Goal: Transaction & Acquisition: Purchase product/service

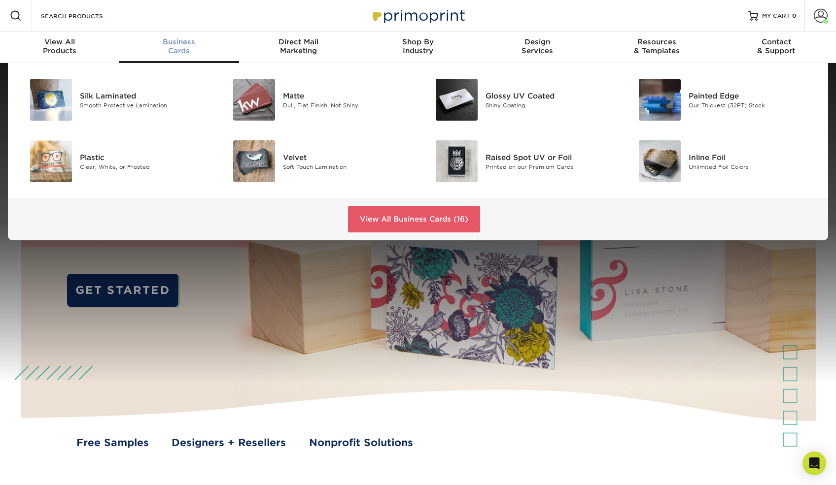
click at [164, 36] on link "Business Cards" at bounding box center [178, 48] width 119 height 32
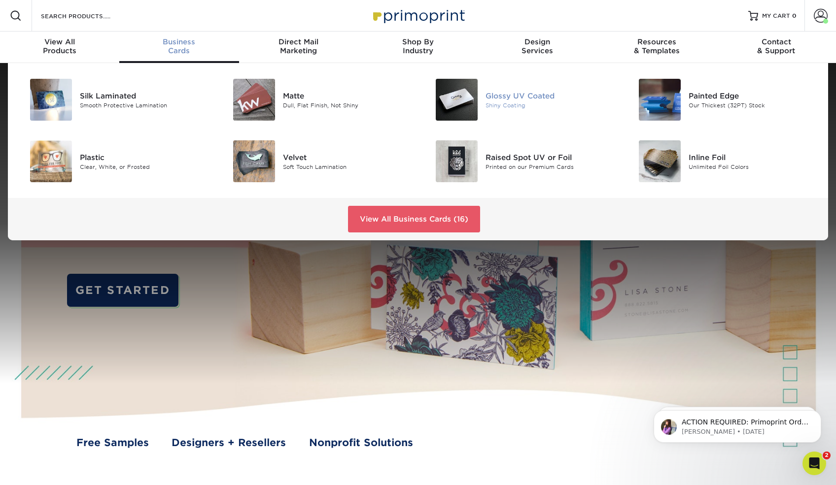
click at [454, 90] on img at bounding box center [457, 100] width 42 height 42
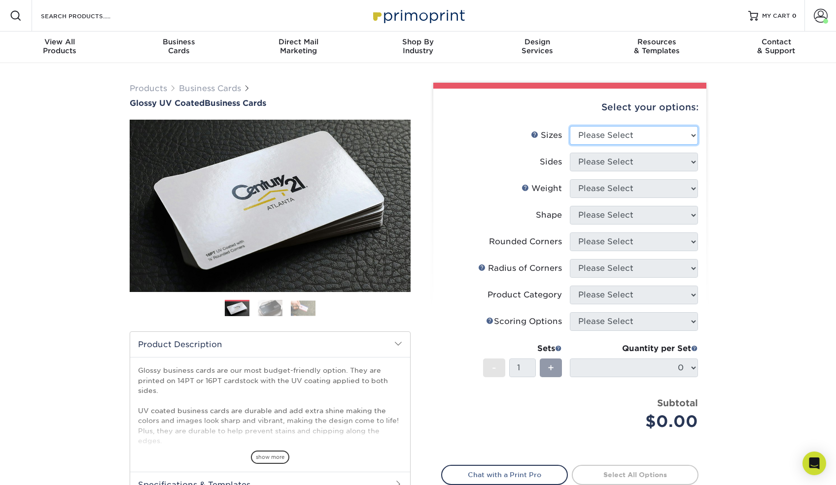
click at [693, 136] on select "Please Select 1.5" x 3.5" - Mini 1.75" x 3.5" - Mini 2" x 2" - Square 2" x 3" -…" at bounding box center [634, 135] width 128 height 19
select select "2.00x3.50"
click at [570, 126] on select "Please Select 1.5" x 3.5" - Mini 1.75" x 3.5" - Mini 2" x 2" - Square 2" x 3" -…" at bounding box center [634, 135] width 128 height 19
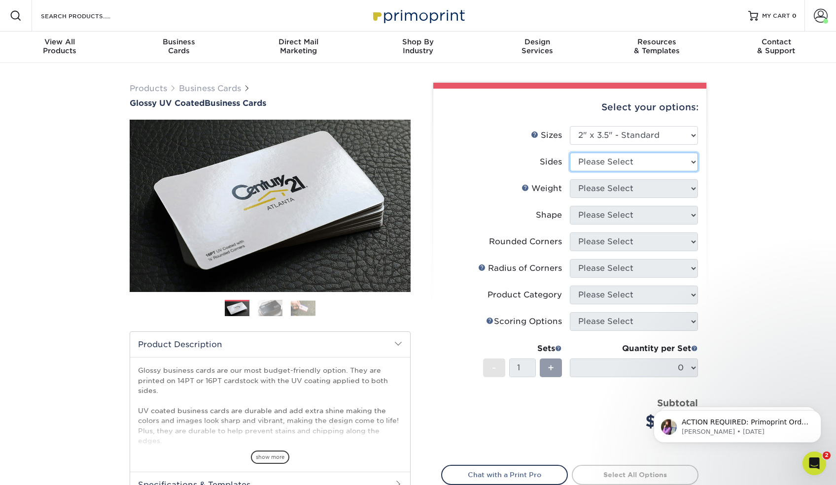
click at [692, 159] on select "Please Select Print Both Sides Print Front Only" at bounding box center [634, 162] width 128 height 19
select select "13abbda7-1d64-4f25-8bb2-c179b224825d"
click at [570, 153] on select "Please Select Print Both Sides Print Front Only" at bounding box center [634, 162] width 128 height 19
click at [694, 184] on select "Please Select 16PT 14PT" at bounding box center [634, 188] width 128 height 19
select select "16PT"
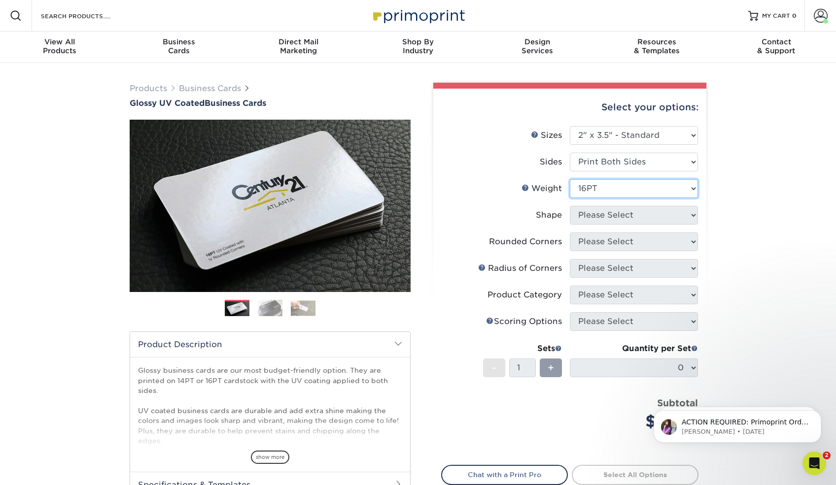
click at [570, 179] on select "Please Select 16PT 14PT" at bounding box center [634, 188] width 128 height 19
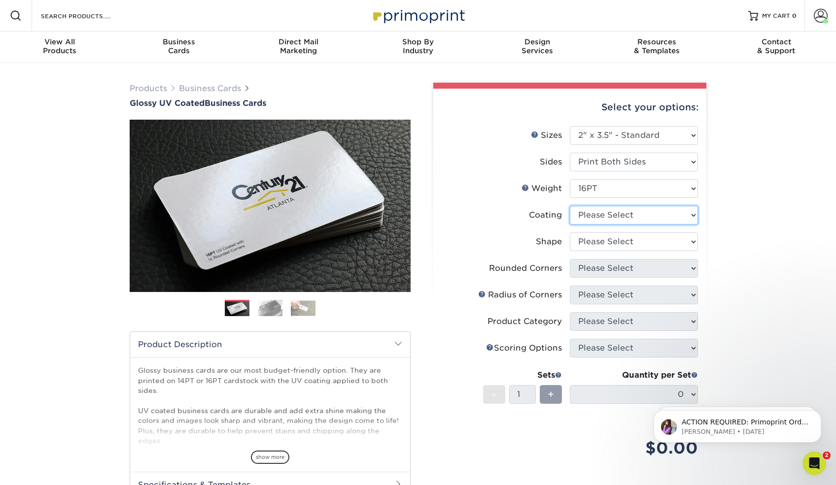
click at [688, 211] on select at bounding box center [634, 215] width 128 height 19
select select "ae367451-b2b8-45df-a344-0f05b6a12993"
click at [570, 206] on select at bounding box center [634, 215] width 128 height 19
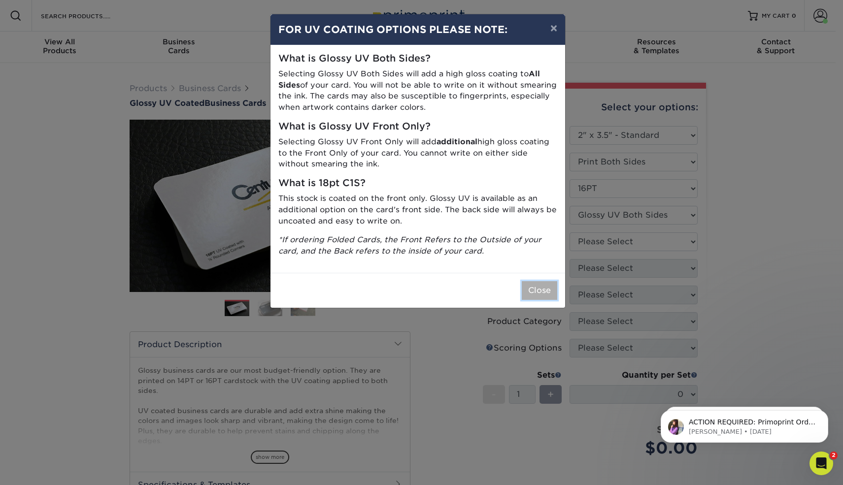
click at [526, 288] on button "Close" at bounding box center [539, 290] width 35 height 19
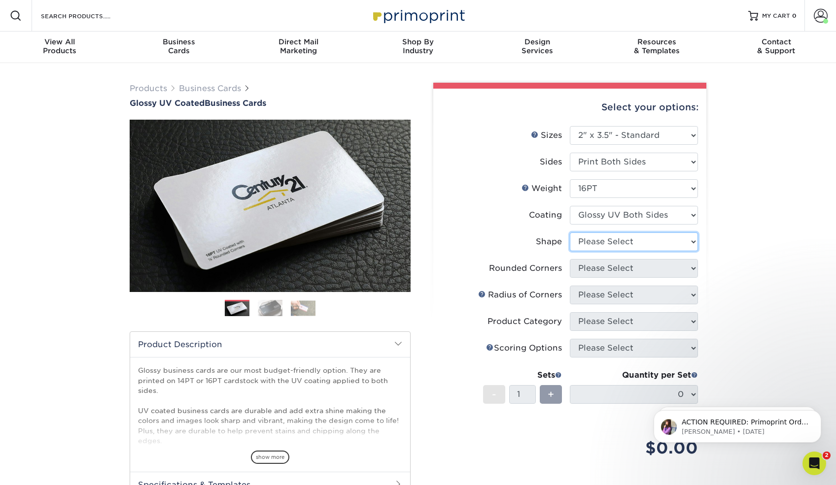
click at [691, 241] on select "Please Select Standard Oval" at bounding box center [634, 242] width 128 height 19
select select "standard"
click at [570, 233] on select "Please Select Standard Oval" at bounding box center [634, 242] width 128 height 19
click at [692, 268] on select "Please Select Yes - Round 2 Corners Yes - Round 4 Corners No" at bounding box center [634, 268] width 128 height 19
select select "0"
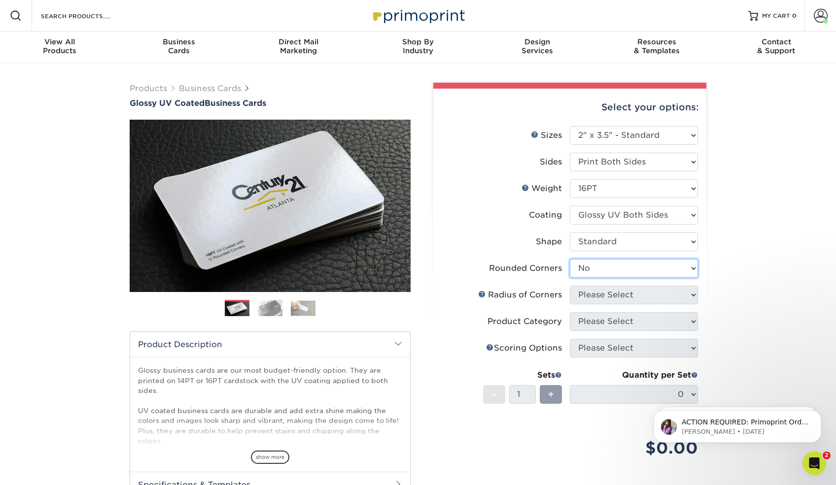
click at [570, 259] on select "Please Select Yes - Round 2 Corners Yes - Round 4 Corners No" at bounding box center [634, 268] width 128 height 19
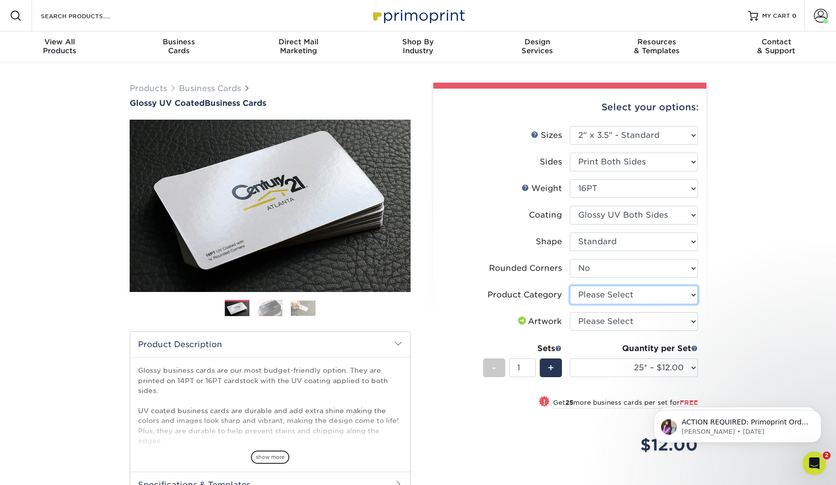
click at [694, 294] on select "Please Select Business Cards" at bounding box center [634, 295] width 128 height 19
select select "3b5148f1-0588-4f88-a218-97bcfdce65c1"
click at [570, 286] on select "Please Select Business Cards" at bounding box center [634, 295] width 128 height 19
click at [692, 321] on select "Please Select I will upload files I need a design - $100" at bounding box center [634, 321] width 128 height 19
select select "upload"
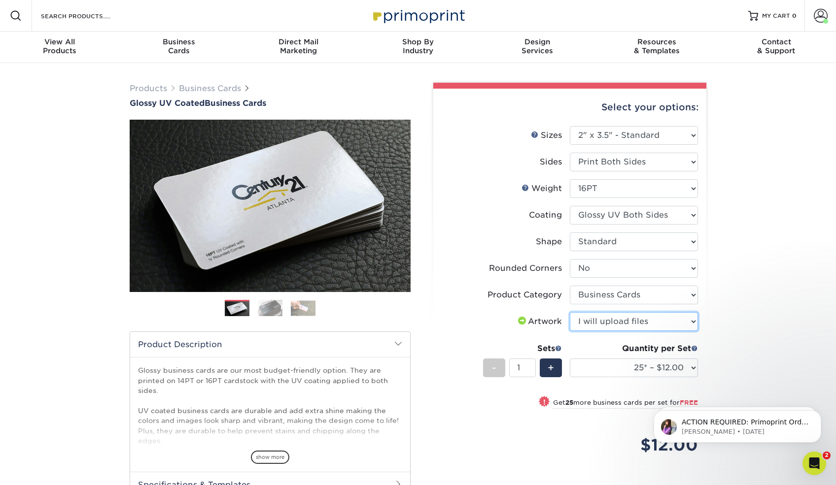
click at [570, 312] on select "Please Select I will upload files I need a design - $100" at bounding box center [634, 321] width 128 height 19
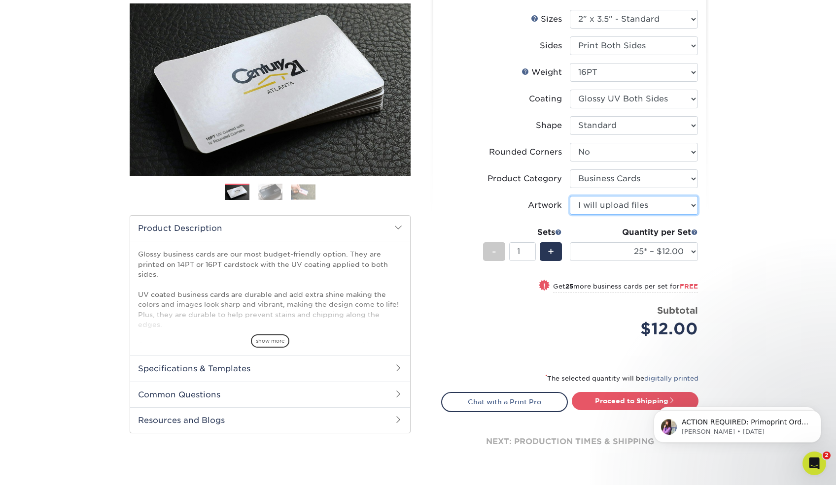
scroll to position [197, 0]
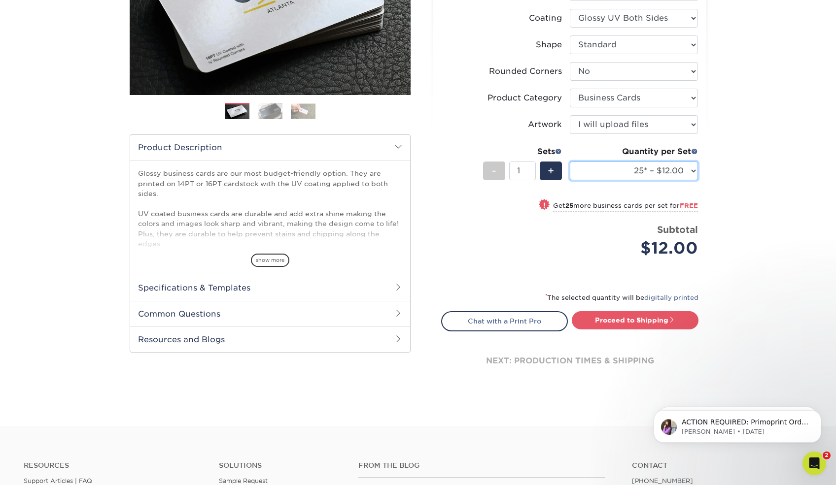
click at [693, 169] on select "25* – $12.00 50* – $12.00 100* – $12.00 250* – $21.00 500 – $42.00 1000 – $53.0…" at bounding box center [634, 171] width 128 height 19
select select "250* – $21.00"
click at [570, 162] on select "25* – $12.00 50* – $12.00 100* – $12.00 250* – $21.00 500 – $42.00 1000 – $53.0…" at bounding box center [634, 171] width 128 height 19
click at [601, 316] on link "Proceed to Shipping" at bounding box center [635, 320] width 127 height 18
type input "Set 1"
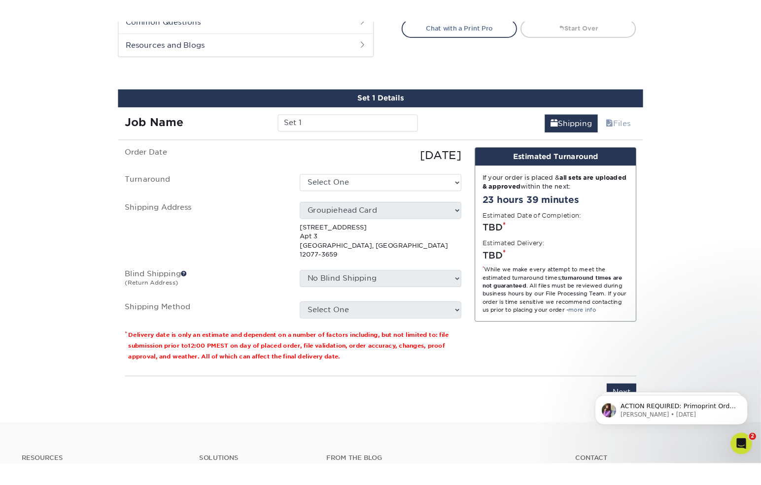
scroll to position [536, 0]
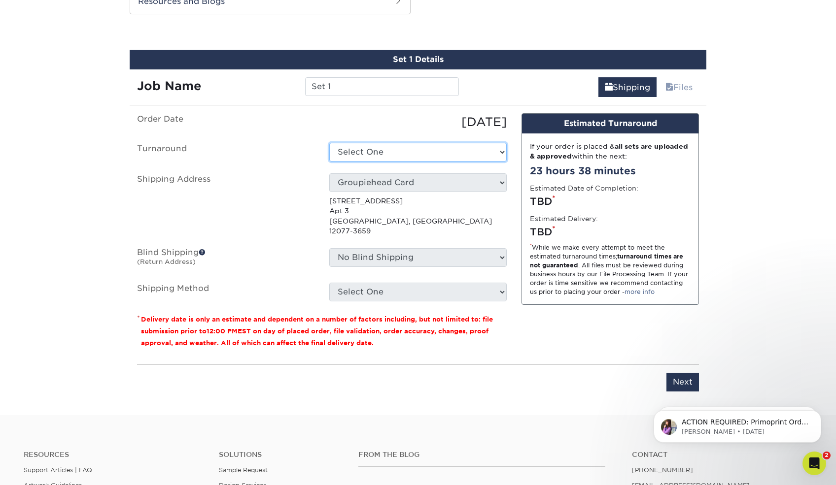
click at [498, 150] on select "Select One 2-4 Business Days 2 Day Next Business Day" at bounding box center [417, 152] width 177 height 19
select select "274e0e85-5bbe-4acd-ae79-b59ebbc106a6"
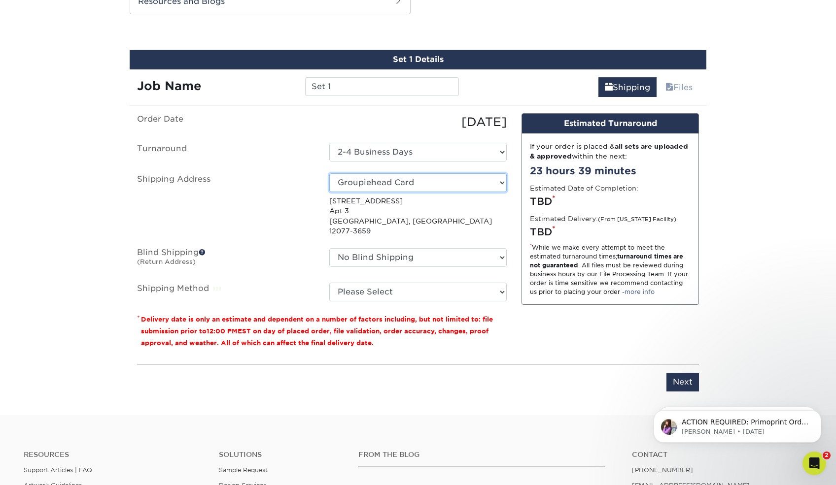
click at [501, 181] on select "Select One Babcock Ranch David Wickwire Dentistry In The Village Groupiehead Gr…" at bounding box center [417, 182] width 177 height 19
click at [268, 177] on label "Shipping Address" at bounding box center [226, 204] width 192 height 63
click at [502, 180] on select "Select One Babcock Ranch David Wickwire Dentistry In The Village Groupiehead Gr…" at bounding box center [417, 182] width 177 height 19
select select "newaddress"
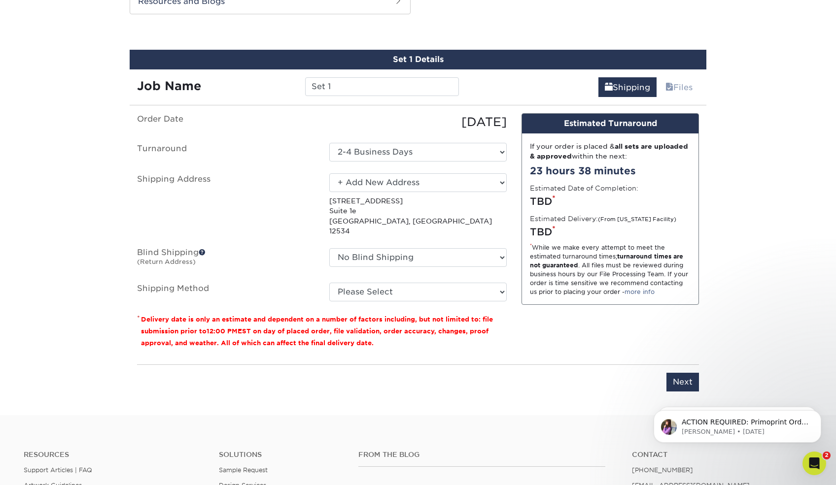
click at [329, 173] on select "Select One Babcock Ranch David Wickwire Dentistry In The Village Groupiehead Gr…" at bounding box center [417, 182] width 177 height 19
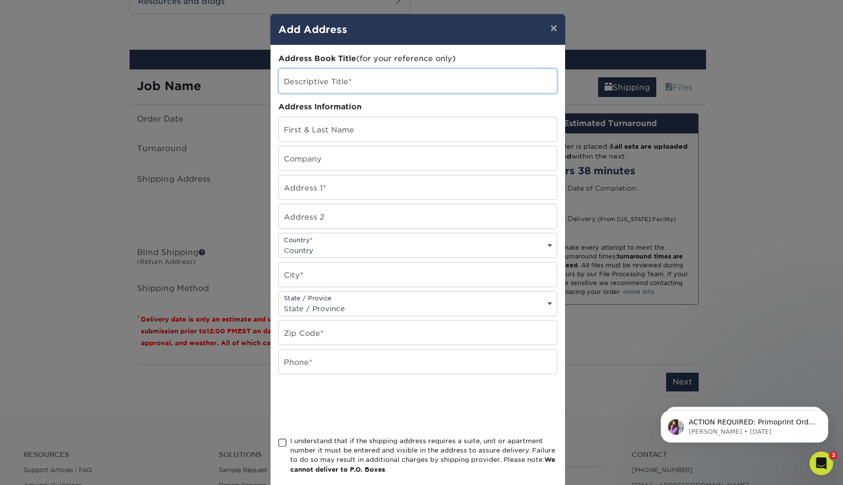
click at [342, 80] on input "text" at bounding box center [418, 81] width 278 height 24
paste input "Karp, [PERSON_NAME], [PERSON_NAME] & [PERSON_NAME]"
type input "Karp, Ackerman, Small & Hogan 3"
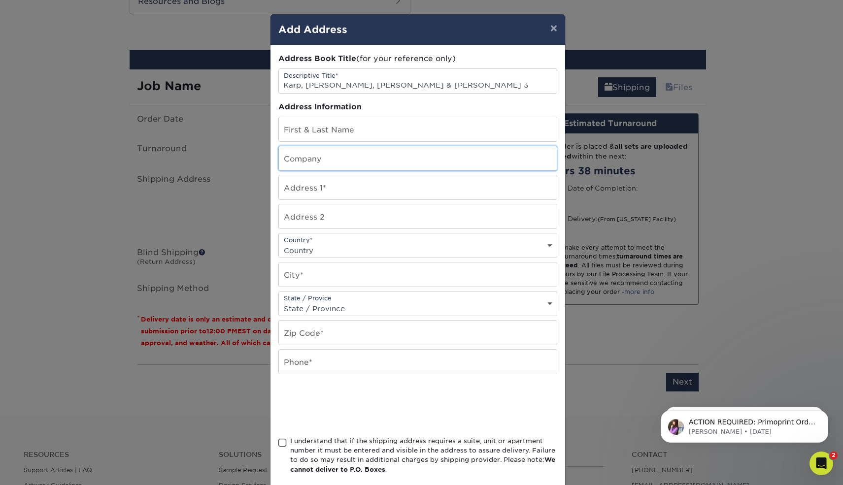
click at [348, 163] on input "text" at bounding box center [418, 158] width 278 height 24
paste input "Karp, [PERSON_NAME], [PERSON_NAME] & [PERSON_NAME]"
type input "Karp, [PERSON_NAME], [PERSON_NAME] & [PERSON_NAME]"
click at [368, 135] on input "text" at bounding box center [418, 129] width 278 height 24
type input "[PERSON_NAME]"
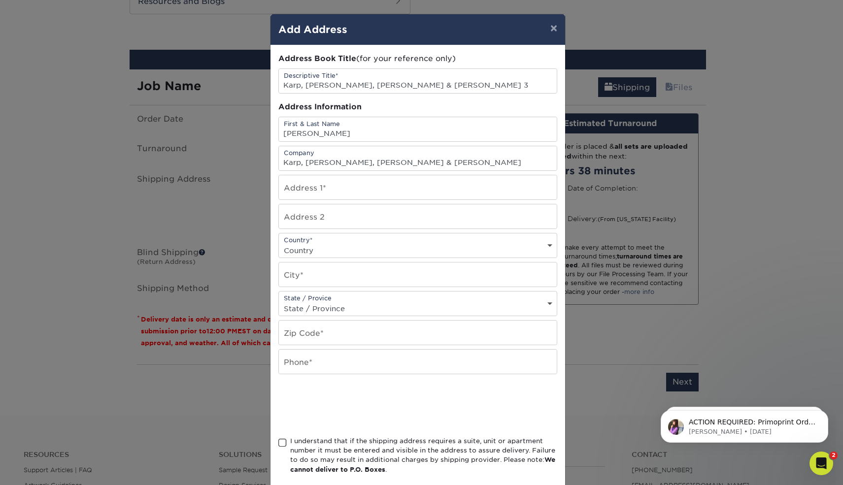
click at [194, 186] on div "× Add Address Address Book Title (for your reference only) Descriptive Title* K…" at bounding box center [421, 242] width 843 height 485
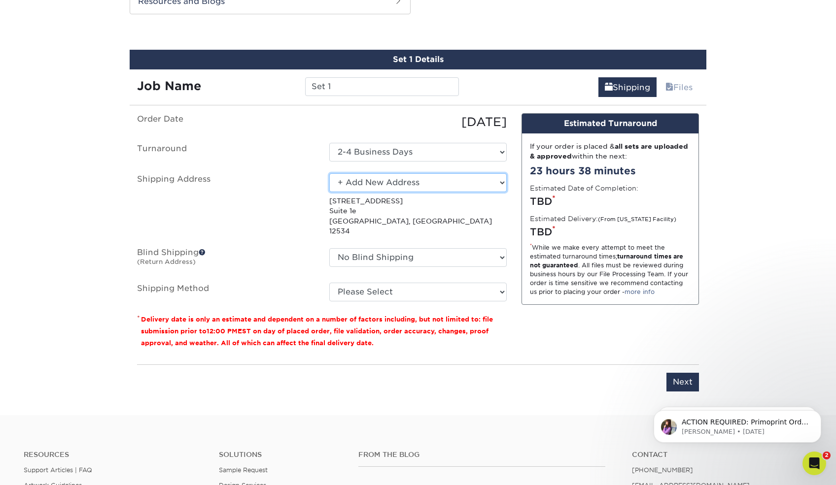
click at [424, 184] on select "Select One Babcock Ranch David Wickwire Dentistry In The Village Groupiehead Gr…" at bounding box center [417, 182] width 177 height 19
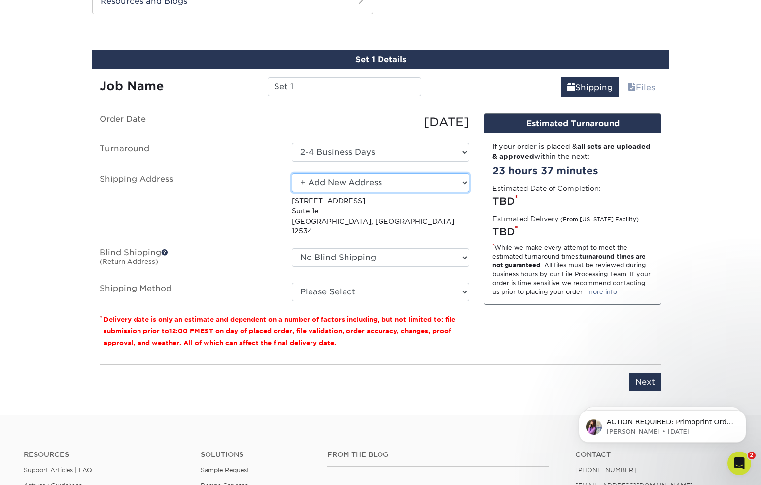
click at [469, 177] on select "Select One Babcock Ranch David Wickwire Dentistry In The Village Groupiehead Gr…" at bounding box center [380, 182] width 177 height 19
click at [292, 173] on select "Select One Babcock Ranch David Wickwire Dentistry In The Village Groupiehead Gr…" at bounding box center [380, 182] width 177 height 19
click at [365, 182] on select "Select One Babcock Ranch David Wickwire Dentistry In The Village Groupiehead Gr…" at bounding box center [380, 182] width 177 height 19
click at [292, 173] on select "Select One Babcock Ranch David Wickwire Dentistry In The Village Groupiehead Gr…" at bounding box center [380, 182] width 177 height 19
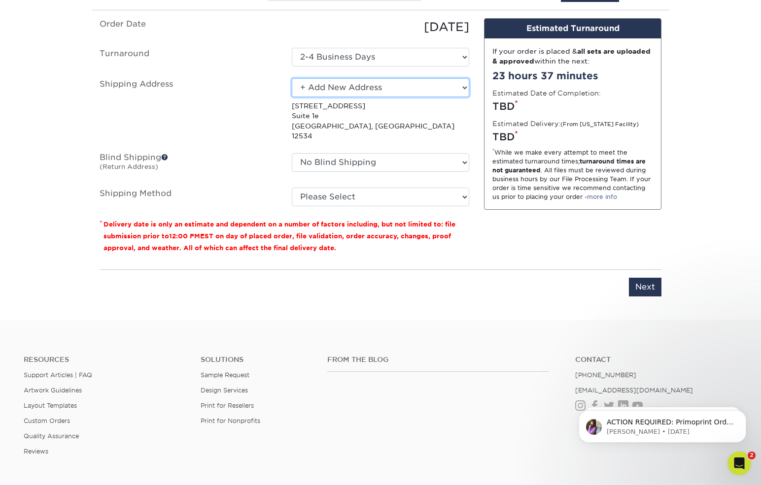
scroll to position [634, 0]
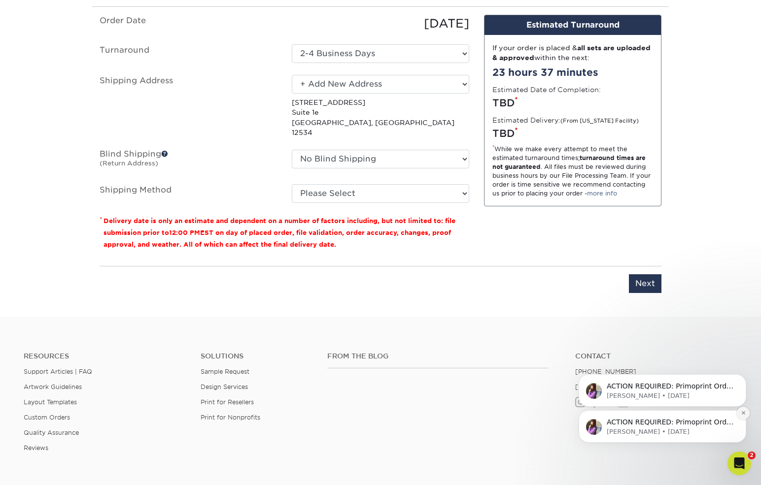
click at [742, 411] on icon "Dismiss notification" at bounding box center [743, 412] width 5 height 5
click at [742, 414] on icon "Dismiss notification" at bounding box center [743, 412] width 5 height 5
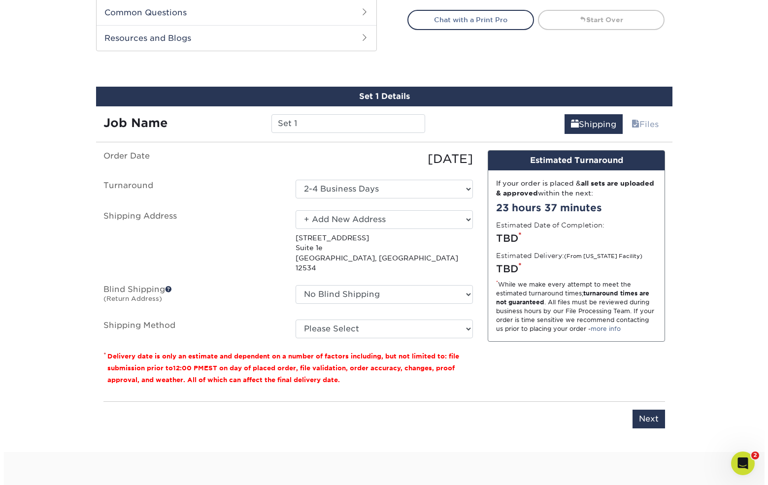
scroll to position [486, 0]
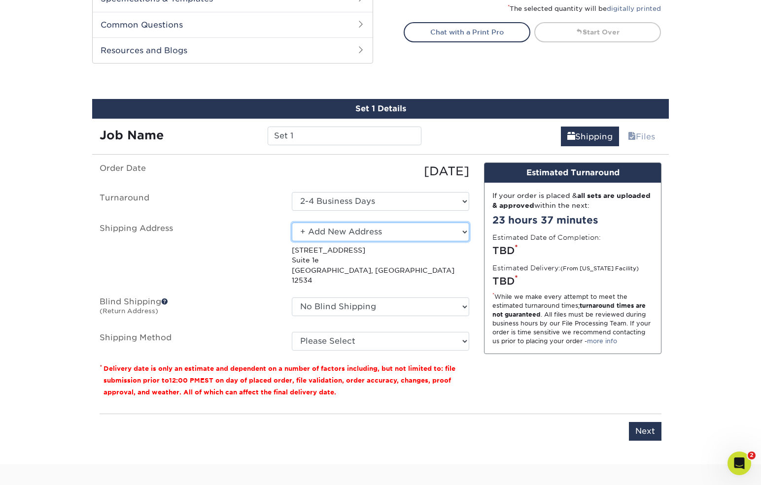
click at [466, 227] on select "Select One Babcock Ranch David Wickwire Dentistry In The Village Groupiehead Gr…" at bounding box center [380, 232] width 177 height 19
select select "231889"
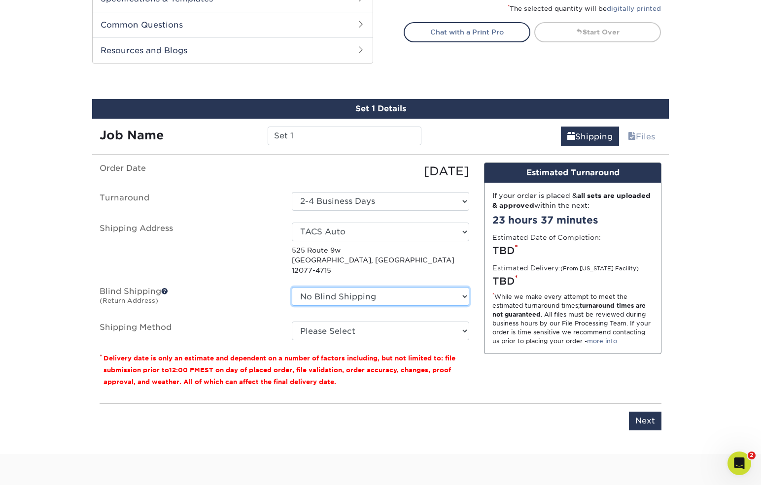
click at [461, 287] on select "No Blind Shipping Babcock Ranch David Wickwire Dentistry In The Village Groupie…" at bounding box center [380, 296] width 177 height 19
select select "273963"
click at [292, 287] on select "No Blind Shipping Babcock Ranch David Wickwire Dentistry In The Village Groupie…" at bounding box center [380, 296] width 177 height 19
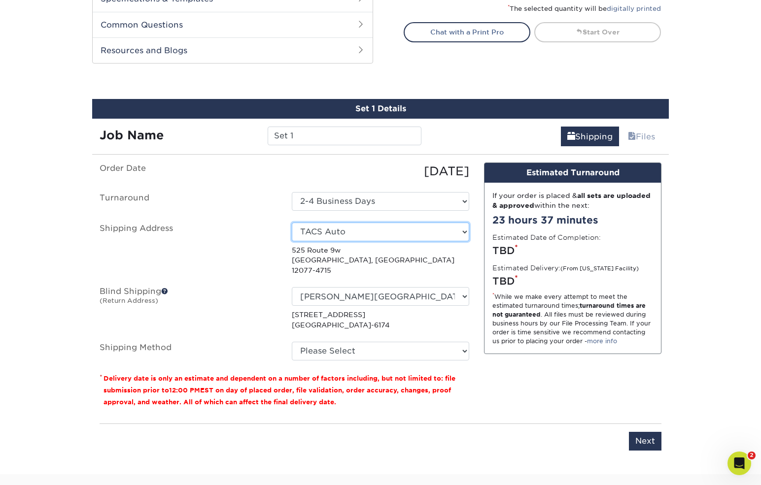
click at [462, 231] on select "Select One Babcock Ranch David Wickwire Dentistry In The Village Groupiehead Gr…" at bounding box center [380, 232] width 177 height 19
select select "newaddress"
click at [292, 223] on select "Select One Babcock Ranch David Wickwire Dentistry In The Village Groupiehead Gr…" at bounding box center [380, 232] width 177 height 19
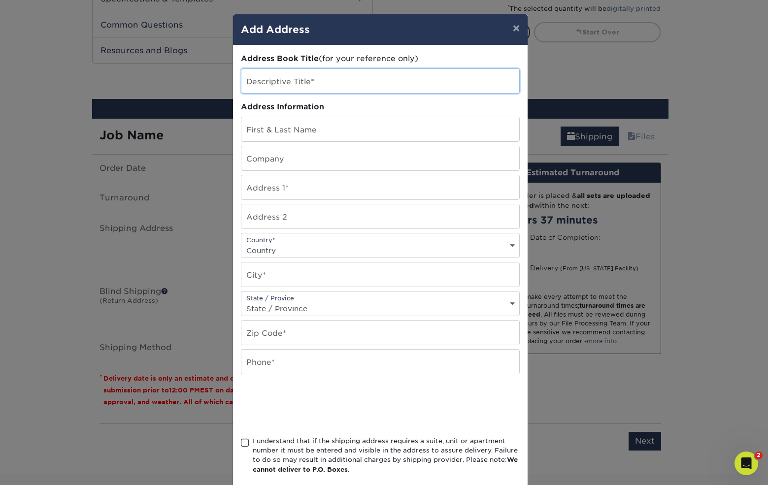
click at [314, 84] on input "text" at bounding box center [380, 81] width 278 height 24
paste input "One Hudson City Centre Suite 101"
drag, startPoint x: 383, startPoint y: 87, endPoint x: 241, endPoint y: 100, distance: 142.5
click at [241, 99] on div "Address Book Title (for your reference only) Descriptive Title* One Hudson City…" at bounding box center [380, 265] width 279 height 425
type input "KASH 3"
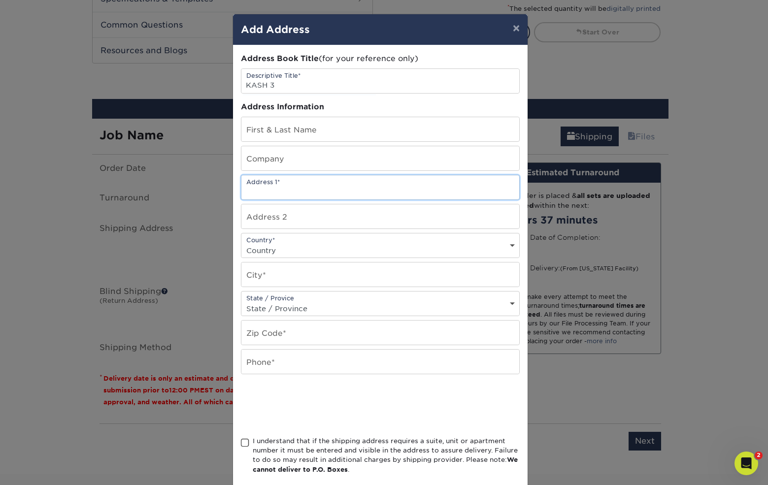
click at [299, 191] on input "text" at bounding box center [380, 187] width 278 height 24
paste input "One Hudson City Centre Suite 101"
drag, startPoint x: 257, startPoint y: 194, endPoint x: 240, endPoint y: 194, distance: 17.2
click at [241, 194] on input "One Hudson City Centre Suite 101" at bounding box center [380, 187] width 278 height 24
drag, startPoint x: 323, startPoint y: 191, endPoint x: 362, endPoint y: 188, distance: 39.1
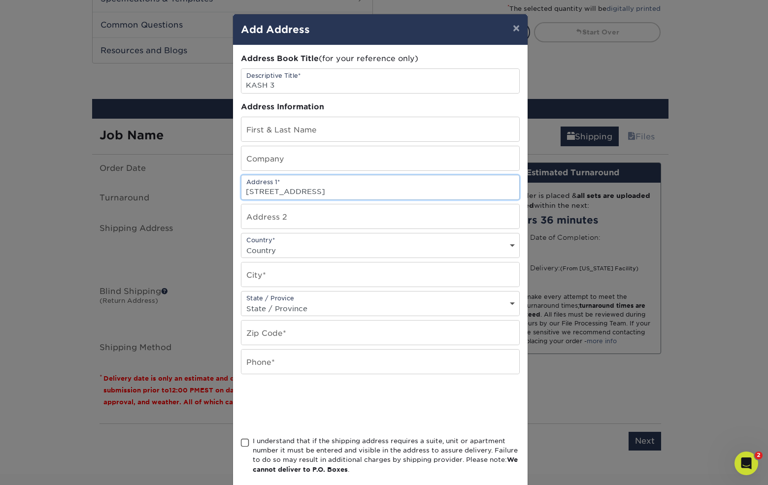
click at [362, 188] on input "1 Hudson City Centre Suite 101" at bounding box center [380, 187] width 278 height 24
type input "1 Hudson City Centre"
click at [321, 222] on input "text" at bounding box center [380, 217] width 278 height 24
paste input "Suite 101"
type input "Suite 101"
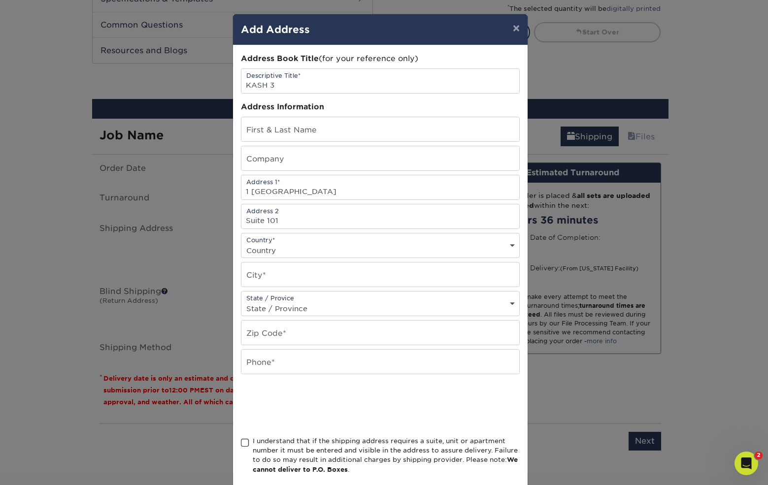
click at [320, 239] on div "Country* Country United States Canada ----------------------------- Afghanistan…" at bounding box center [380, 245] width 279 height 25
click at [318, 248] on select "Country United States Canada ----------------------------- Afghanistan Albania …" at bounding box center [380, 250] width 278 height 14
select select "US"
click at [241, 243] on select "Country United States Canada ----------------------------- Afghanistan Albania …" at bounding box center [380, 250] width 278 height 14
click at [300, 134] on input "text" at bounding box center [380, 129] width 278 height 24
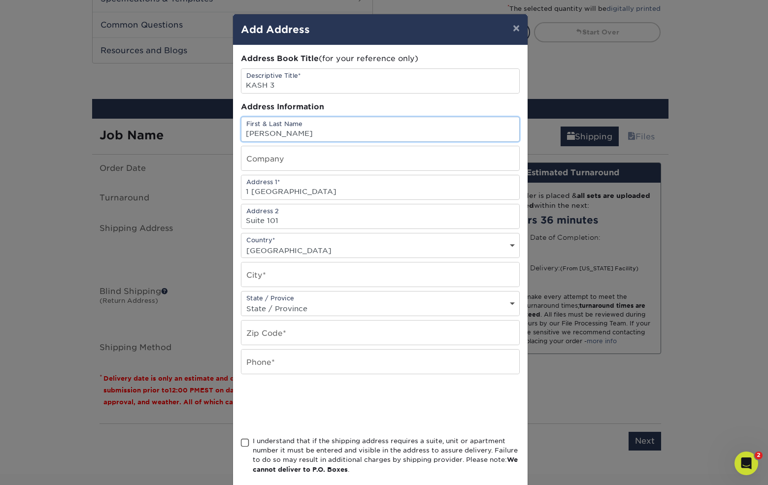
type input "[PERSON_NAME]"
click at [300, 165] on input "text" at bounding box center [380, 158] width 278 height 24
type input "Karp, [PERSON_NAME], [PERSON_NAME] & [PERSON_NAME]"
click at [323, 276] on input "text" at bounding box center [380, 275] width 278 height 24
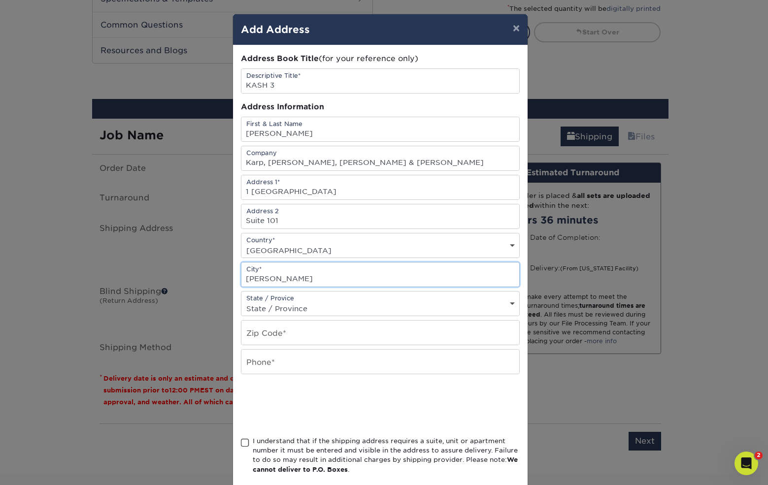
type input "Hudson"
click at [509, 303] on select "State / Province Alabama Alaska Arizona Arkansas California Colorado Connecticu…" at bounding box center [380, 309] width 278 height 14
select select "NY"
click at [241, 302] on select "State / Province Alabama Alaska Arizona Arkansas California Colorado Connecticu…" at bounding box center [380, 309] width 278 height 14
click at [286, 330] on input "text" at bounding box center [380, 333] width 278 height 24
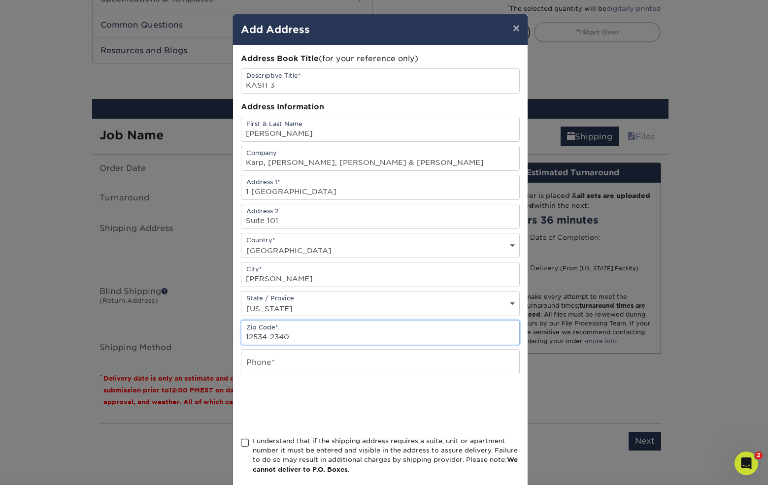
type input "12534-2340"
click at [285, 368] on input "text" at bounding box center [380, 362] width 278 height 24
click at [294, 364] on input "text" at bounding box center [380, 362] width 278 height 24
type input "518-828-7618"
click at [241, 443] on span at bounding box center [245, 443] width 8 height 9
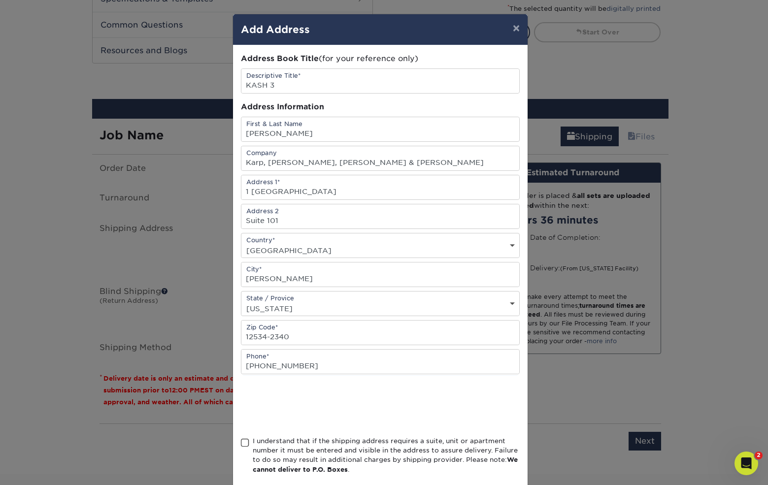
click at [0, 0] on input "I understand that if the shipping address requires a suite, unit or apartment n…" at bounding box center [0, 0] width 0 height 0
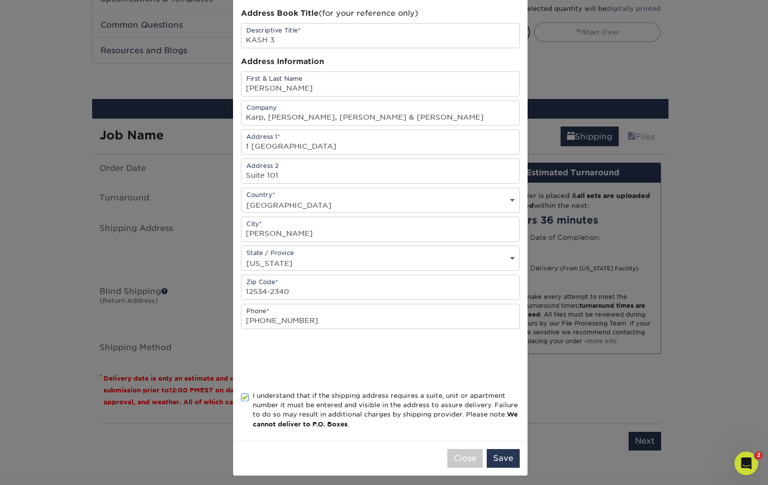
scroll to position [50, 0]
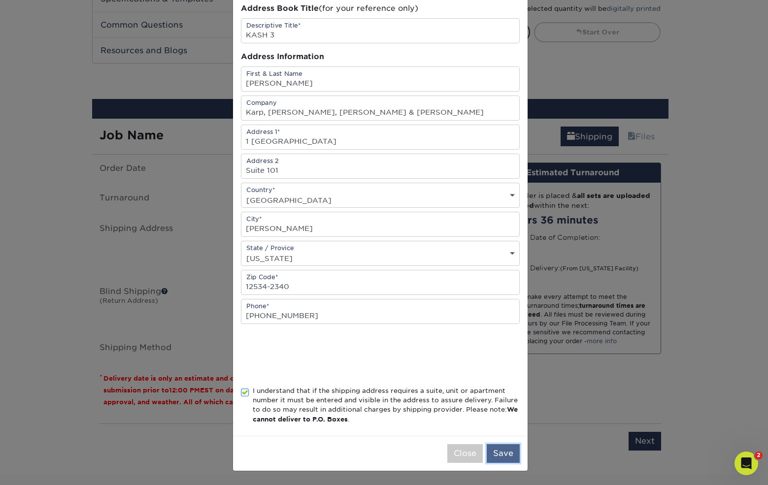
click at [496, 457] on button "Save" at bounding box center [503, 453] width 33 height 19
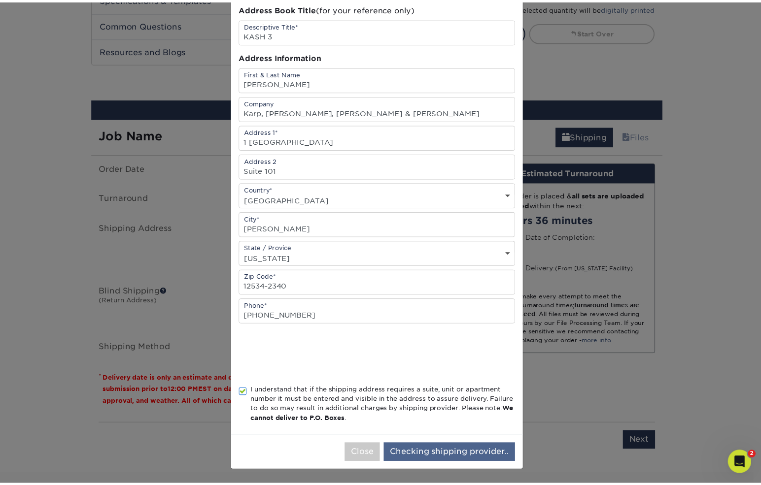
scroll to position [0, 0]
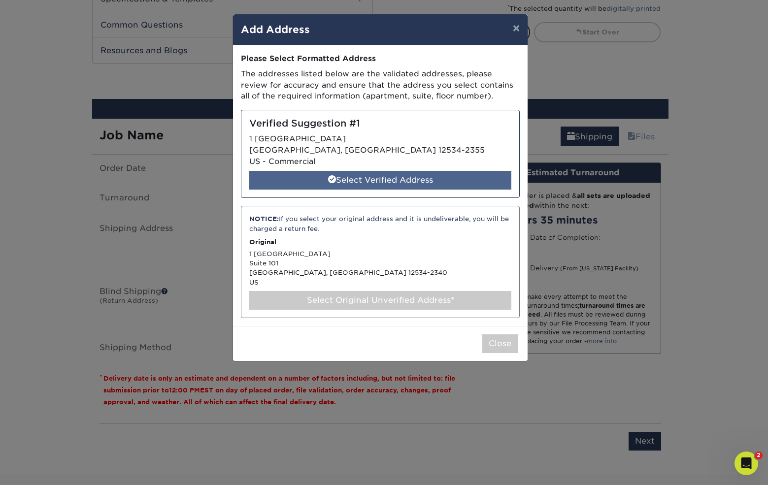
click at [396, 175] on div "Select Verified Address" at bounding box center [380, 180] width 262 height 19
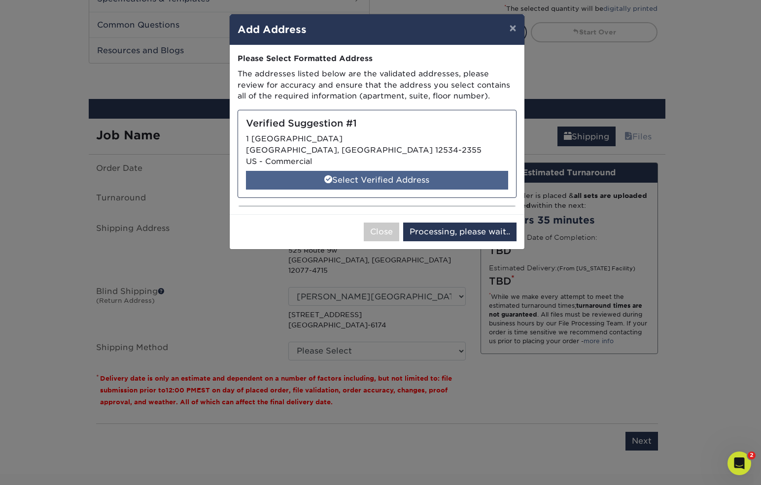
select select "285951"
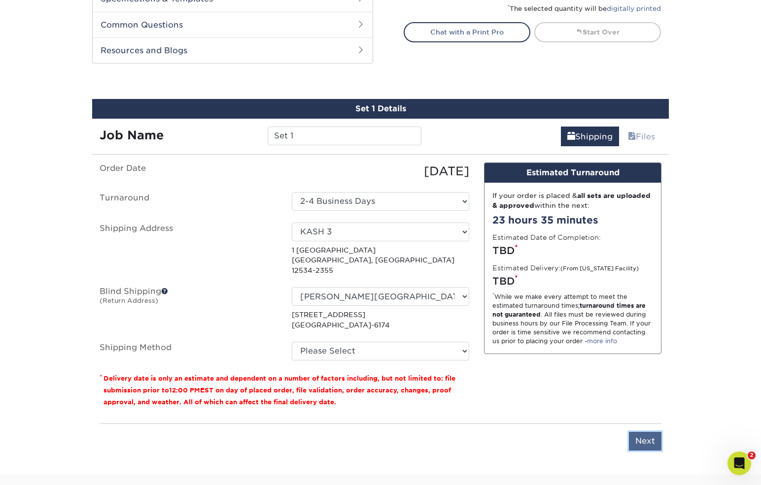
click at [650, 434] on input "Next" at bounding box center [645, 441] width 33 height 19
type input "Next"
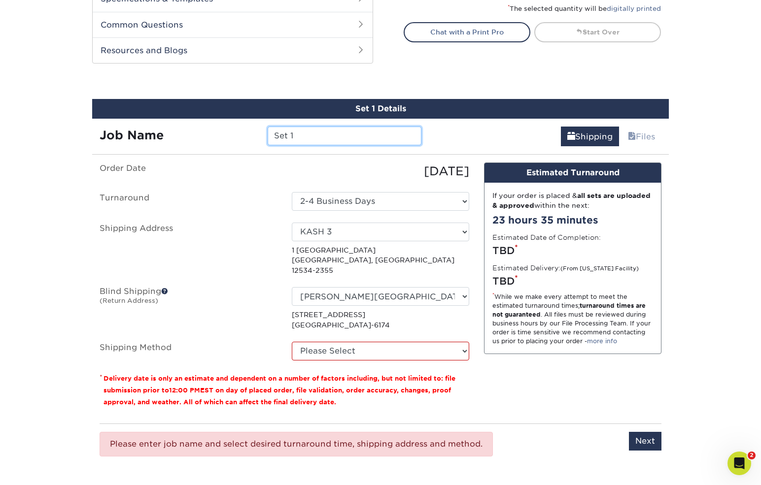
click at [315, 132] on input "Set 1" at bounding box center [344, 136] width 153 height 19
drag, startPoint x: 320, startPoint y: 137, endPoint x: 262, endPoint y: 137, distance: 58.1
click at [264, 137] on div "Set 1" at bounding box center [344, 136] width 168 height 19
type input "[PERSON_NAME]"
click at [648, 432] on input "Next" at bounding box center [645, 441] width 33 height 19
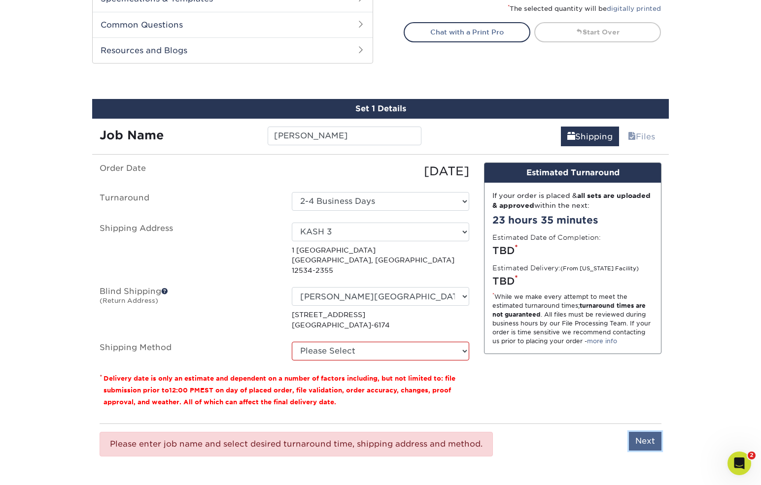
type input "Next"
click at [456, 342] on select "Please Select Ground Shipping (+$7.84) 3 Day Shipping Service (+$24.92) 2 Day A…" at bounding box center [380, 351] width 177 height 19
select select "03"
click at [292, 342] on select "Please Select Ground Shipping (+$7.84) 3 Day Shipping Service (+$24.92) 2 Day A…" at bounding box center [380, 351] width 177 height 19
click at [641, 432] on input "Next" at bounding box center [645, 441] width 33 height 19
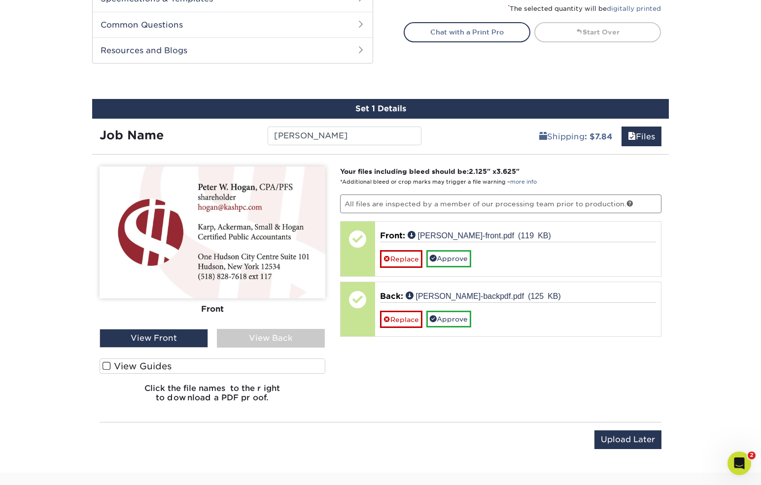
click at [167, 332] on div "View Front" at bounding box center [154, 338] width 108 height 19
click at [110, 367] on span at bounding box center [106, 366] width 8 height 9
click at [0, 0] on input "View Guides" at bounding box center [0, 0] width 0 height 0
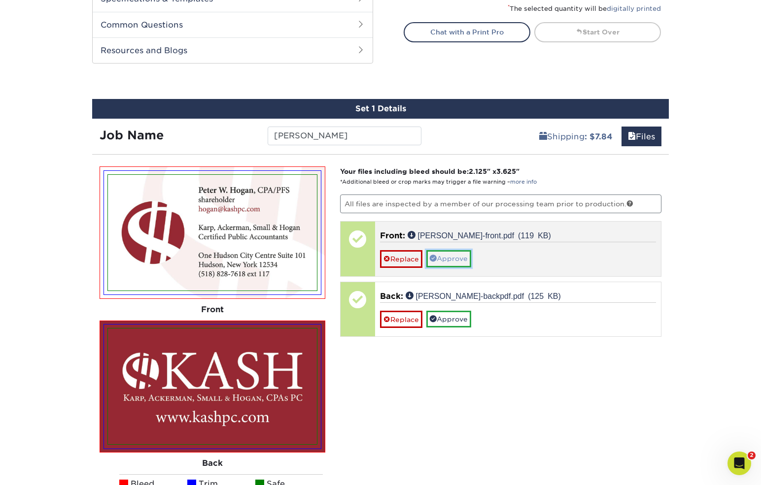
click at [460, 254] on link "Approve" at bounding box center [448, 258] width 45 height 17
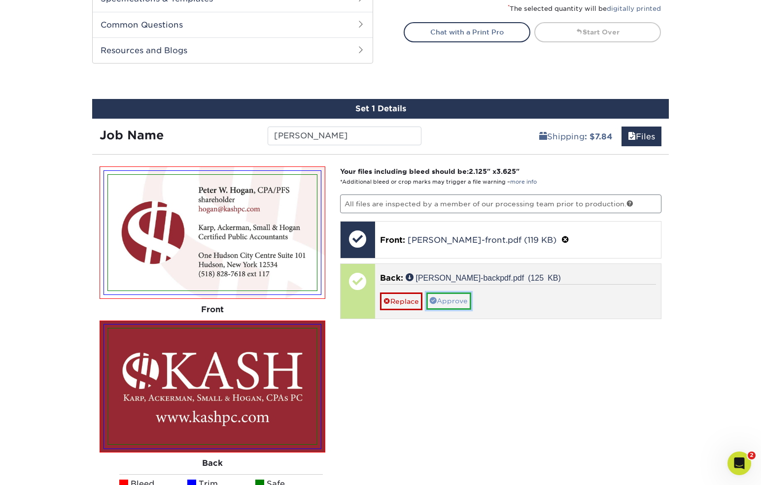
click at [451, 300] on link "Approve" at bounding box center [448, 301] width 45 height 17
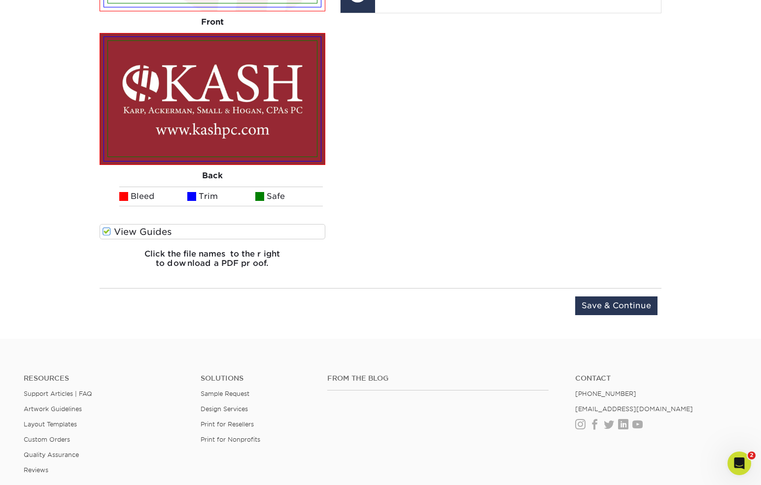
scroll to position [782, 0]
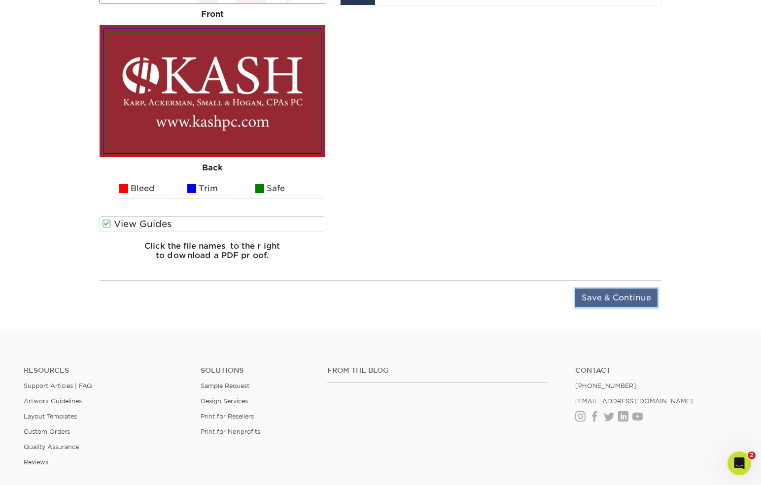
click at [624, 302] on input "Save & Continue" at bounding box center [616, 298] width 82 height 19
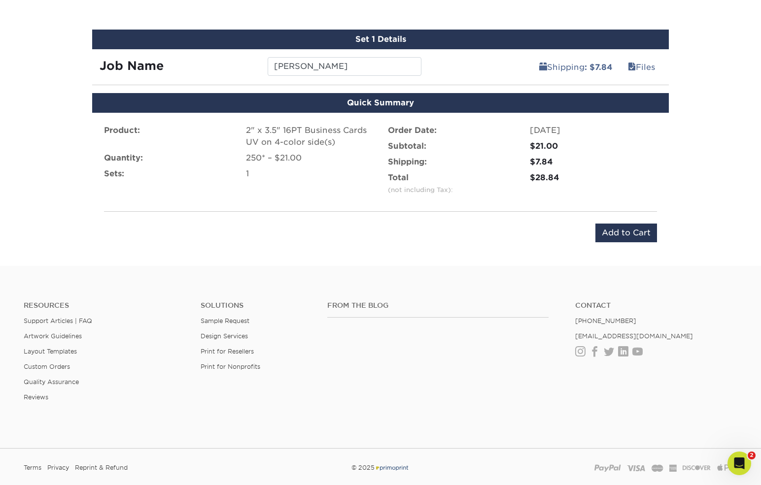
scroll to position [576, 0]
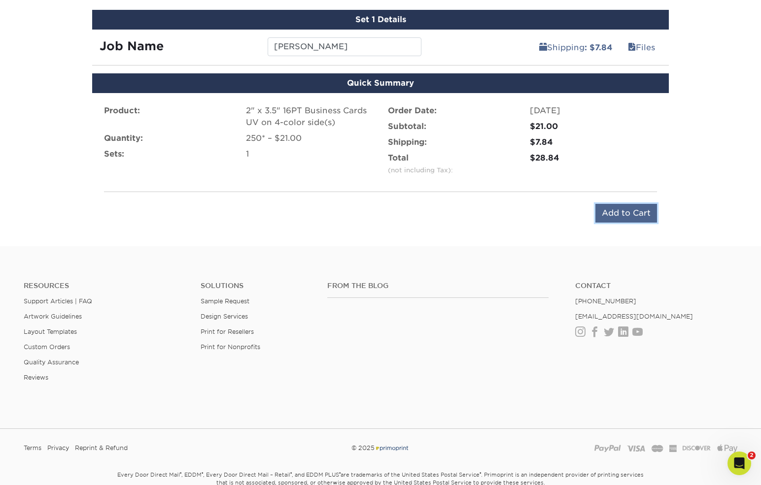
click at [619, 212] on input "Add to Cart" at bounding box center [626, 213] width 62 height 19
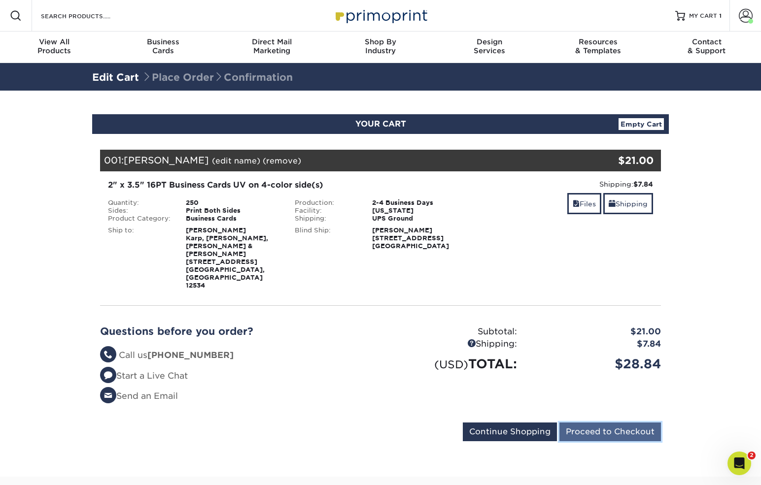
click at [606, 423] on input "Proceed to Checkout" at bounding box center [610, 432] width 102 height 19
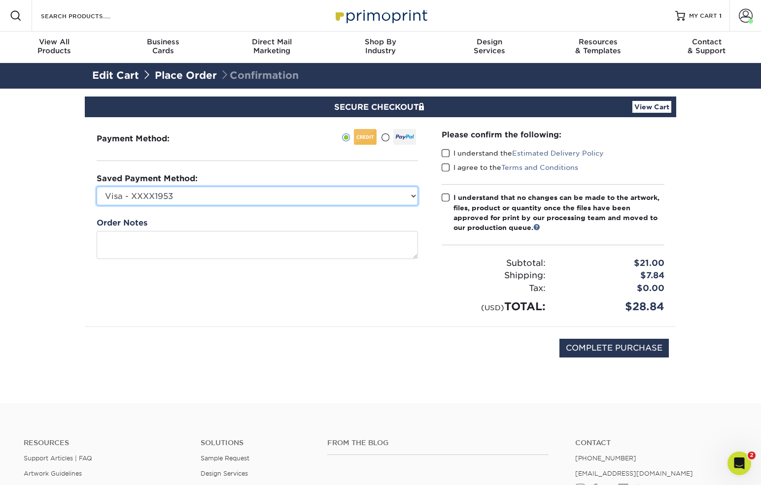
click at [412, 194] on select "Visa - XXXX1953 Visa - XXXX5952 Visa - XXXX8605 New Credit Card" at bounding box center [257, 196] width 321 height 19
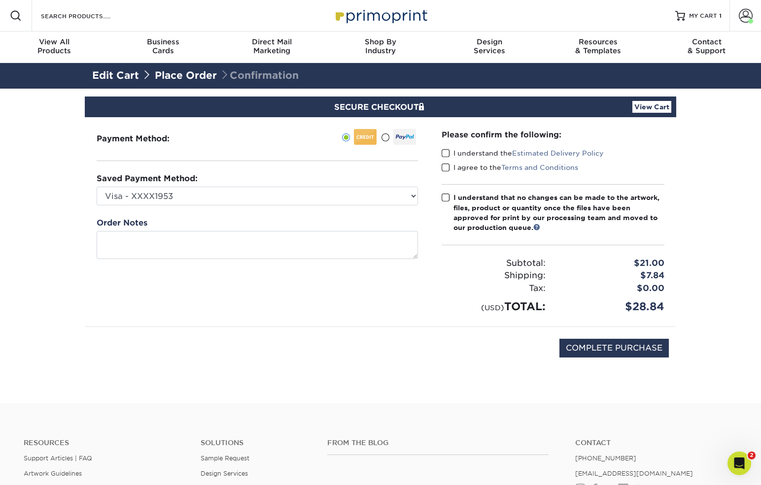
click at [423, 172] on div "Payment Method:" at bounding box center [257, 221] width 345 height 209
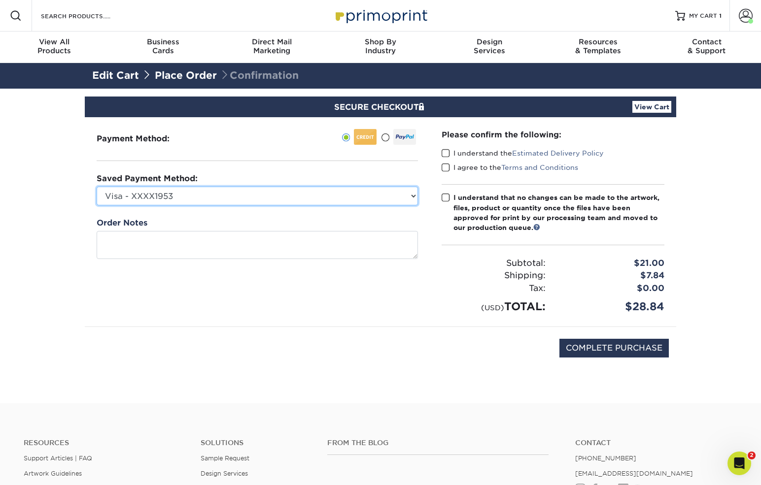
click at [410, 194] on select "Visa - XXXX1953 Visa - XXXX5952 Visa - XXXX8605 New Credit Card" at bounding box center [257, 196] width 321 height 19
select select
click at [97, 187] on select "Visa - XXXX1953 Visa - XXXX5952 Visa - XXXX8605 New Credit Card" at bounding box center [257, 196] width 321 height 19
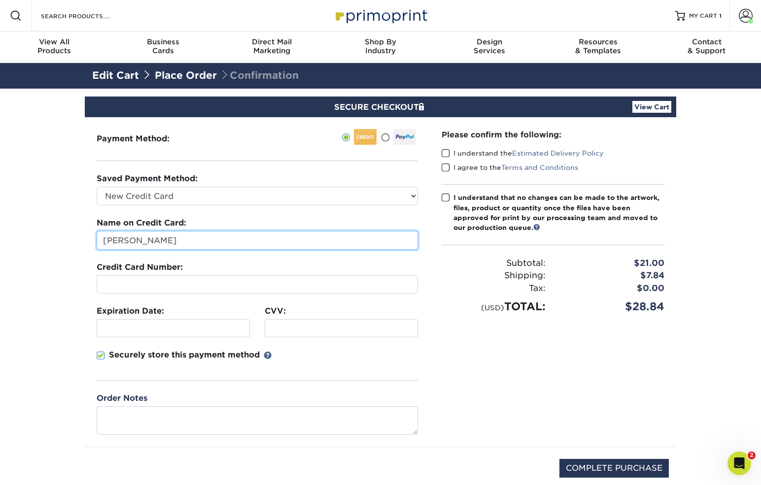
click at [128, 240] on input "[PERSON_NAME]" at bounding box center [257, 240] width 321 height 19
type input "Mark H Rose"
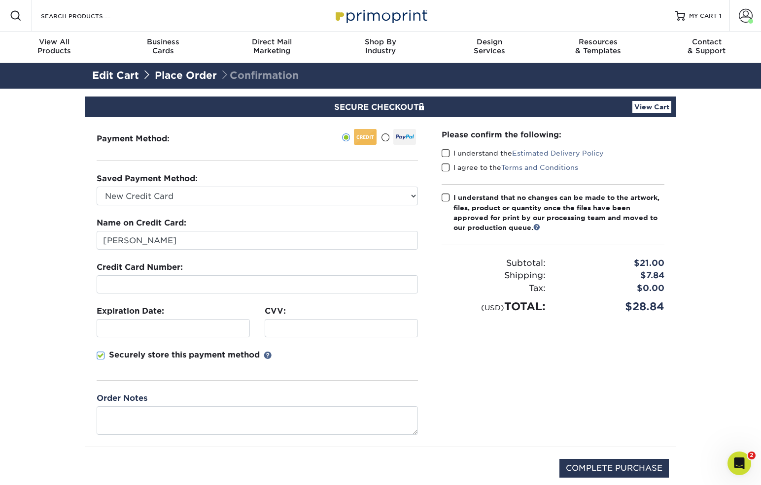
click at [197, 279] on div at bounding box center [257, 284] width 321 height 18
click at [39, 278] on section "SECURE CHECKOUT View Cart Payment Method: Saved Payment Method:" at bounding box center [380, 306] width 761 height 435
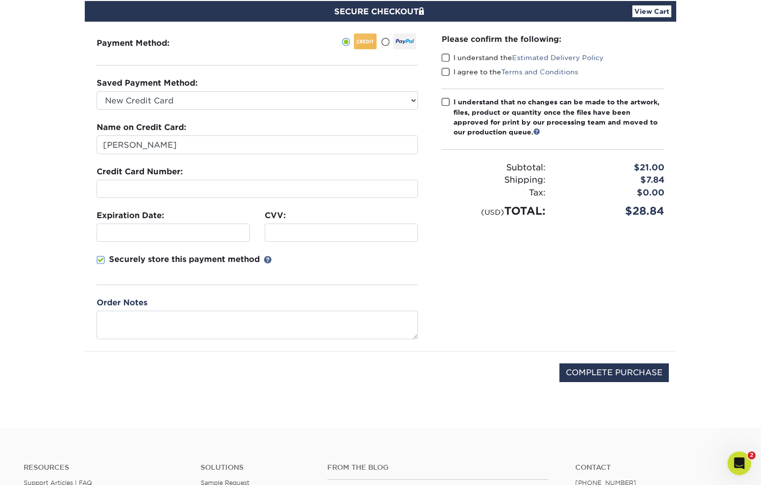
scroll to position [99, 0]
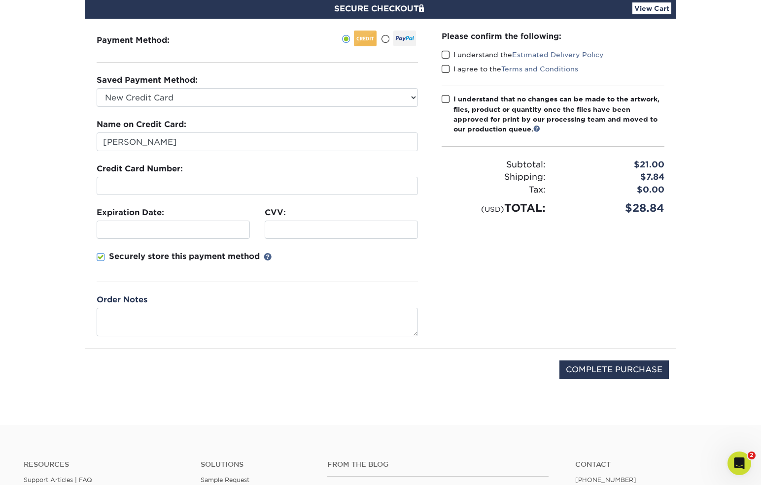
click at [448, 57] on span at bounding box center [446, 54] width 8 height 9
click at [0, 0] on input "I understand the Estimated Delivery Policy" at bounding box center [0, 0] width 0 height 0
click at [444, 69] on span at bounding box center [446, 69] width 8 height 9
click at [0, 0] on input "I agree to the Terms and Conditions" at bounding box center [0, 0] width 0 height 0
click at [444, 100] on span at bounding box center [446, 99] width 8 height 9
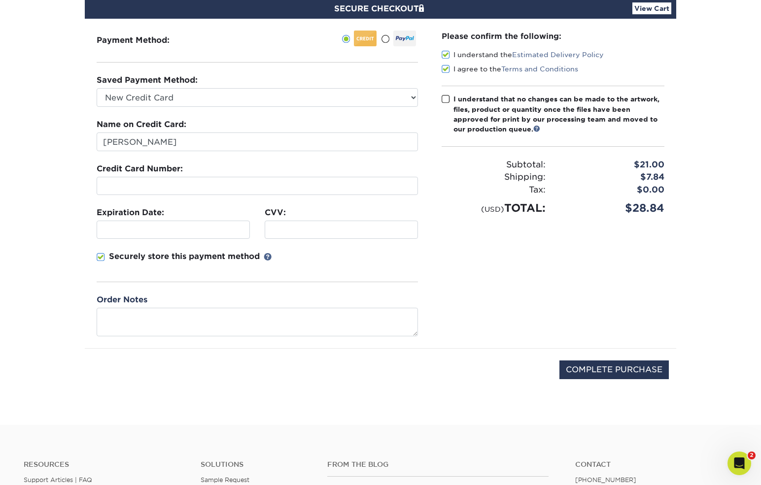
click at [0, 0] on input "I understand that no changes can be made to the artwork, files, product or quan…" at bounding box center [0, 0] width 0 height 0
click at [597, 368] on input "COMPLETE PURCHASE" at bounding box center [613, 370] width 109 height 19
type input "PROCESSING, PLEASE WAIT..."
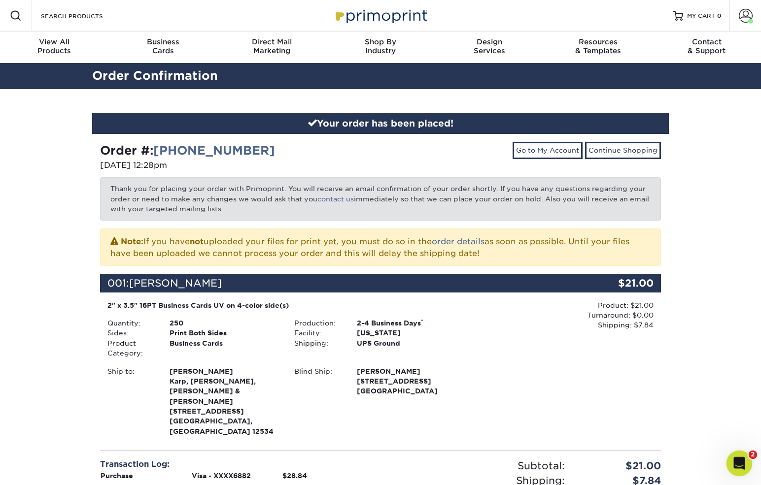
click at [736, 460] on icon "Open Intercom Messenger" at bounding box center [738, 462] width 16 height 16
